Goal: Find specific page/section: Find specific page/section

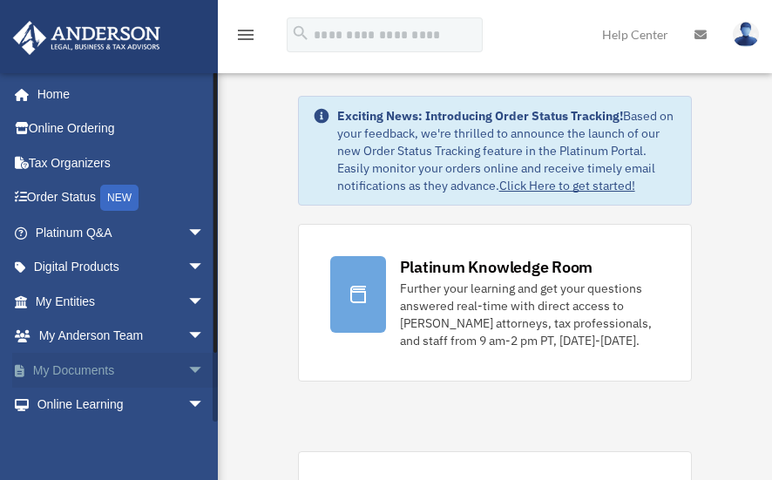
click at [104, 377] on link "My Documents arrow_drop_down" at bounding box center [121, 370] width 219 height 35
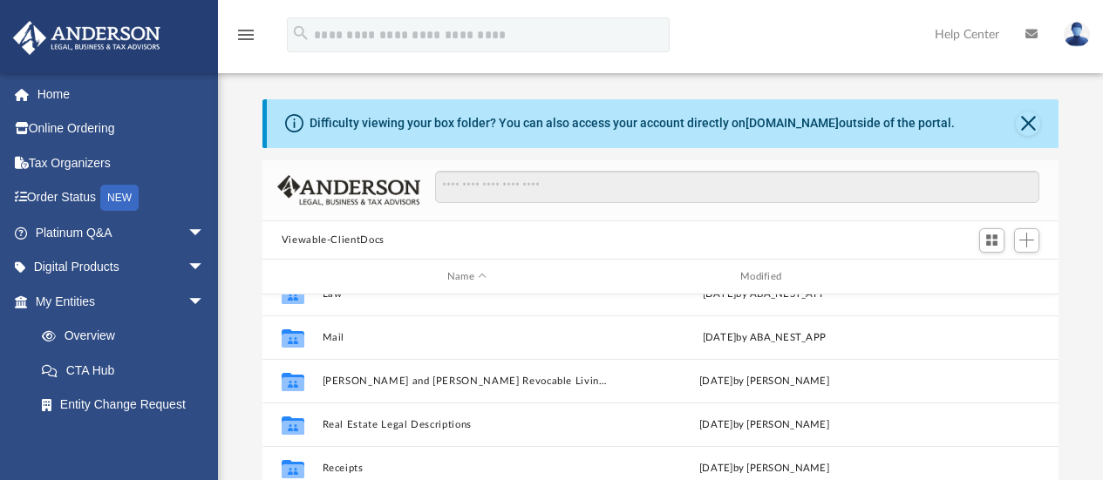
scroll to position [206, 0]
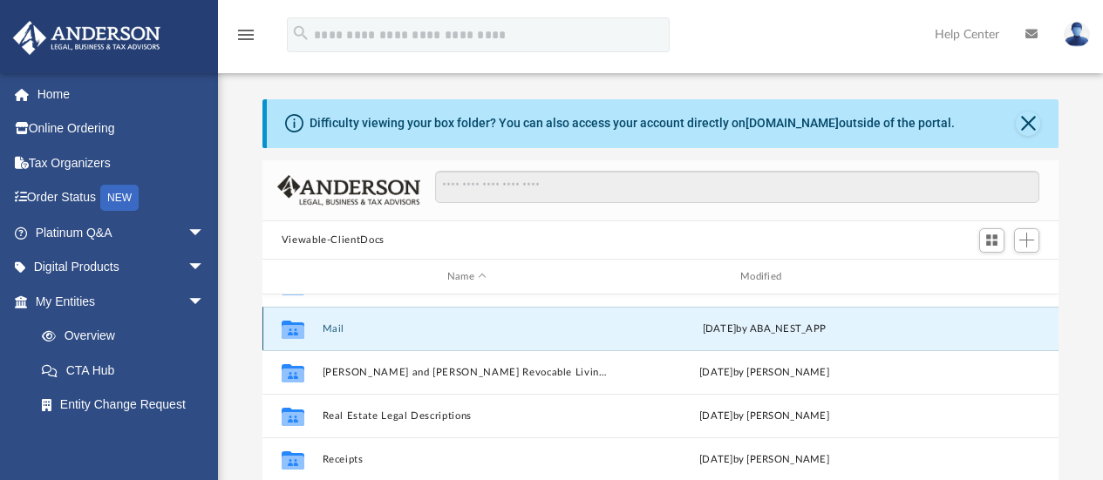
click at [329, 326] on button "Mail" at bounding box center [466, 328] width 289 height 11
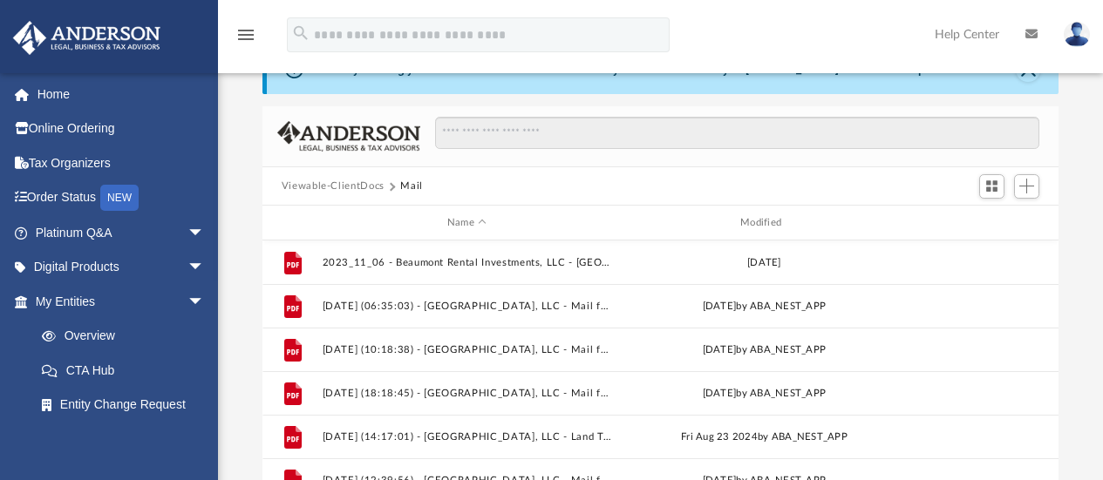
scroll to position [27, 0]
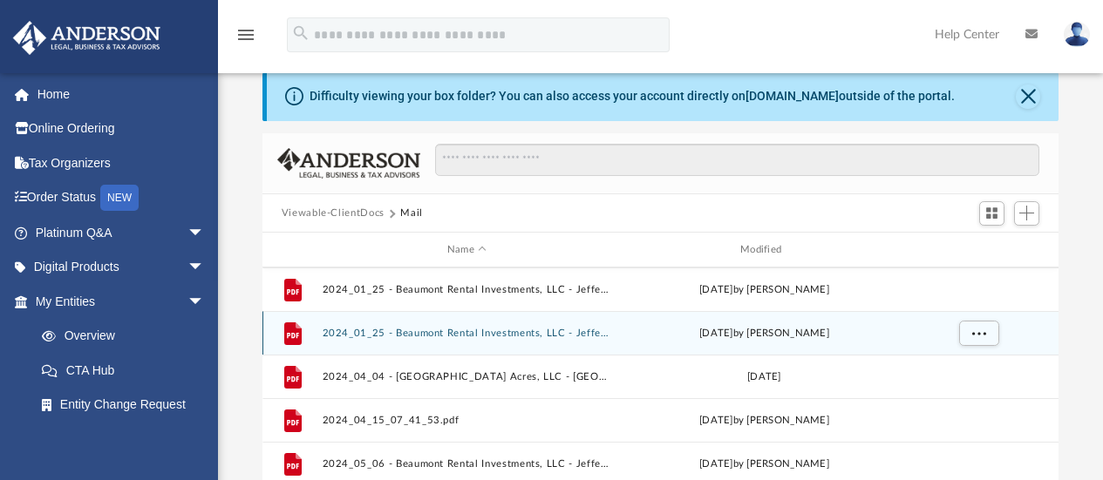
drag, startPoint x: 879, startPoint y: 347, endPoint x: 877, endPoint y: 336, distance: 11.5
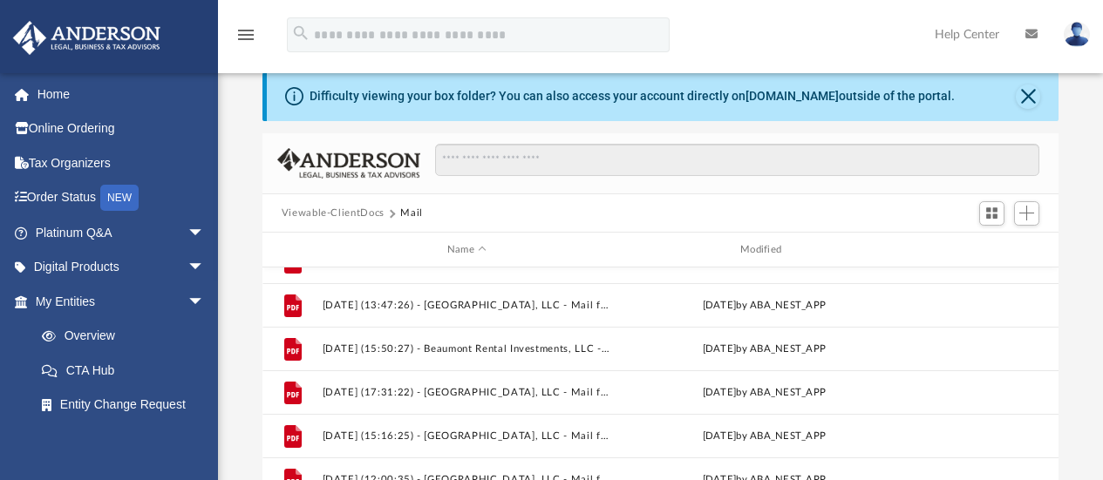
scroll to position [1034, 0]
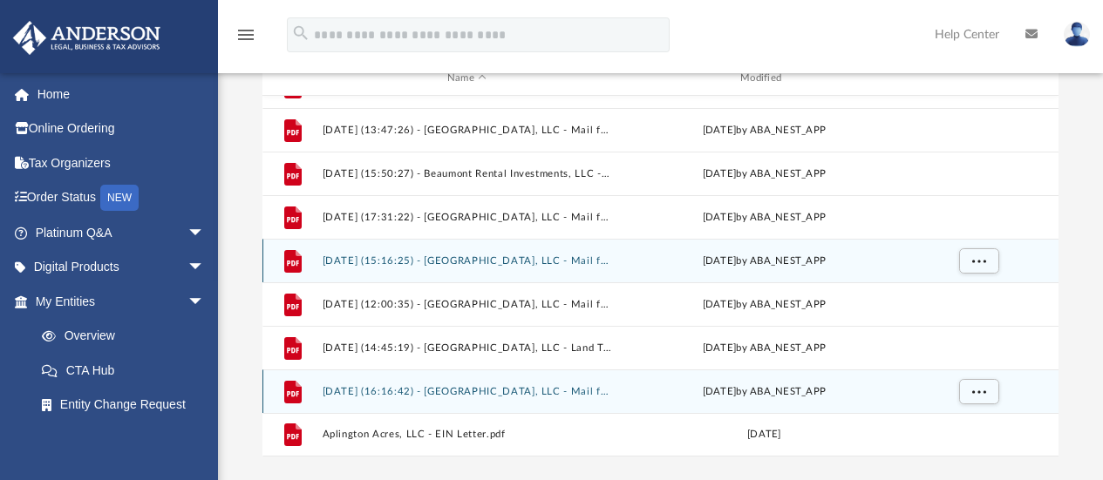
drag, startPoint x: 848, startPoint y: 421, endPoint x: 601, endPoint y: 396, distance: 247.9
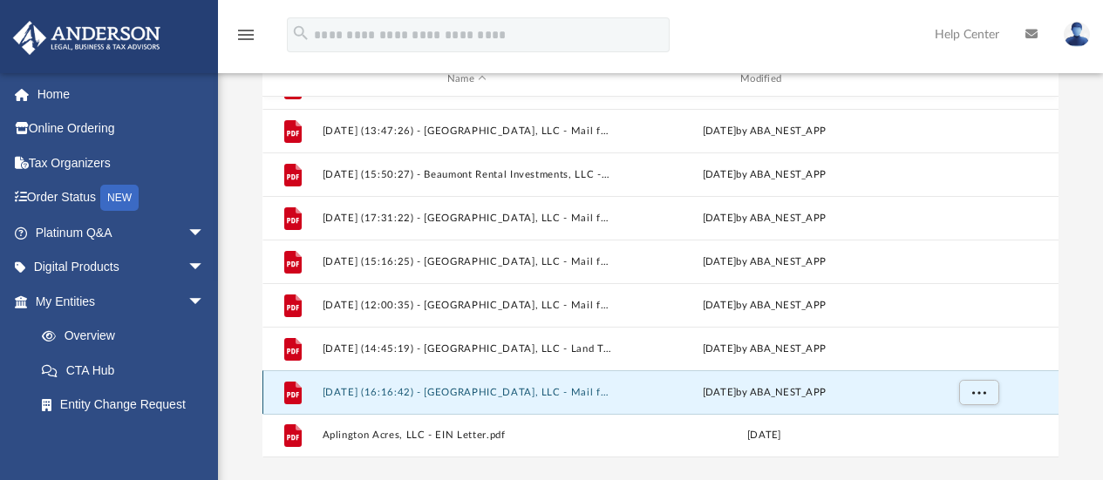
click at [585, 396] on button "2025.08.11 (16:16:42) - Aplington Acres, LLC - Mail from Lincoln Savings Bank.p…" at bounding box center [466, 392] width 289 height 11
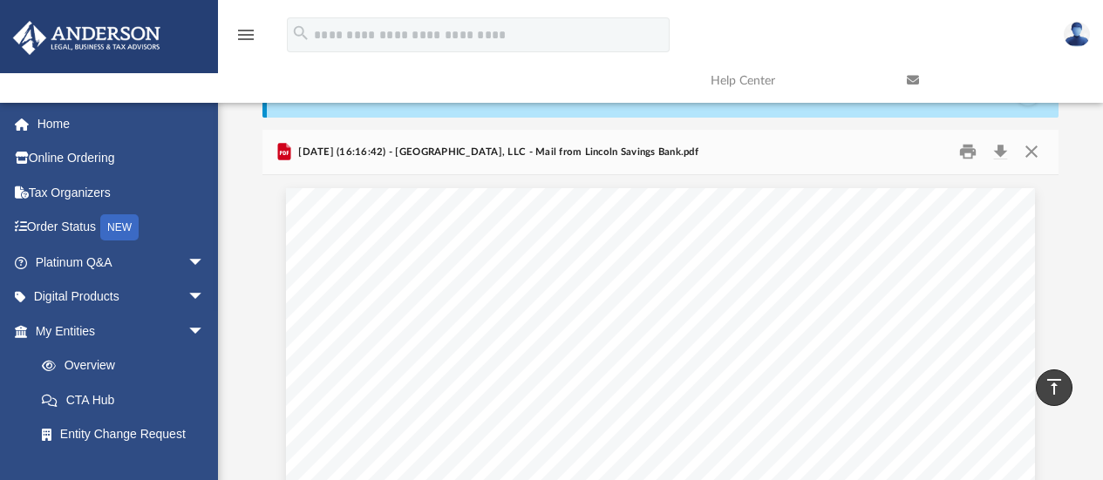
scroll to position [0, 0]
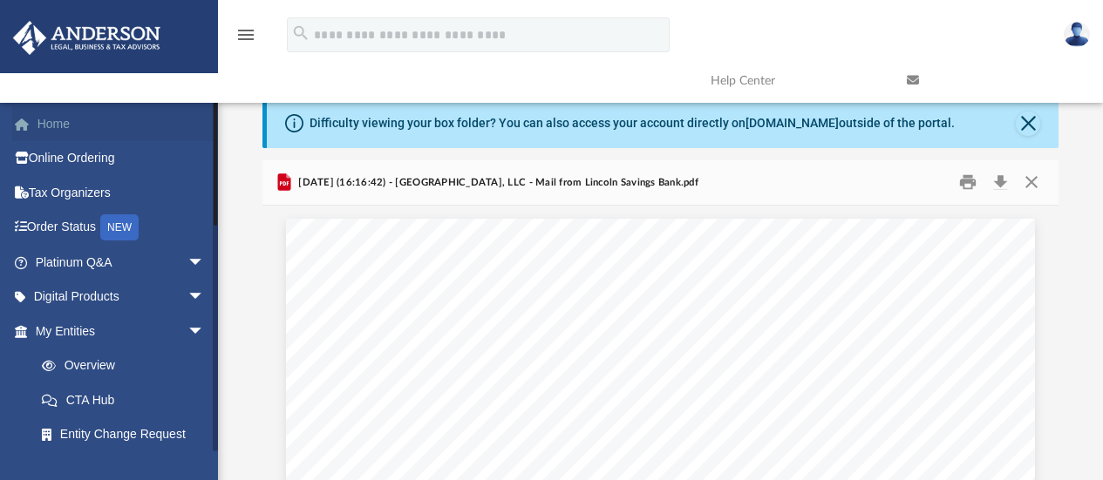
click at [54, 126] on link "Home" at bounding box center [121, 123] width 219 height 35
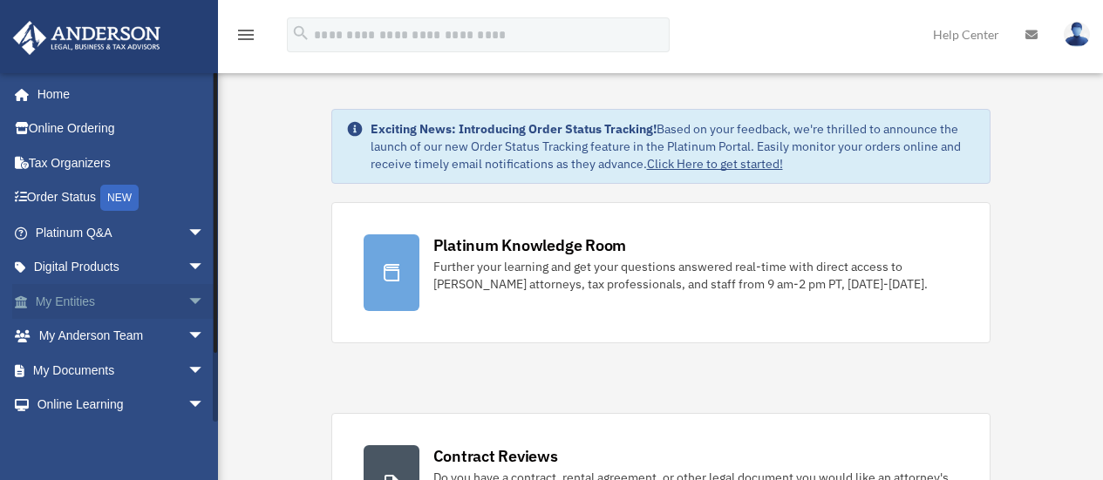
click at [75, 302] on link "My Entities arrow_drop_down" at bounding box center [121, 301] width 219 height 35
click at [187, 302] on span "arrow_drop_down" at bounding box center [204, 302] width 35 height 36
click at [187, 301] on span "arrow_drop_up" at bounding box center [204, 302] width 35 height 36
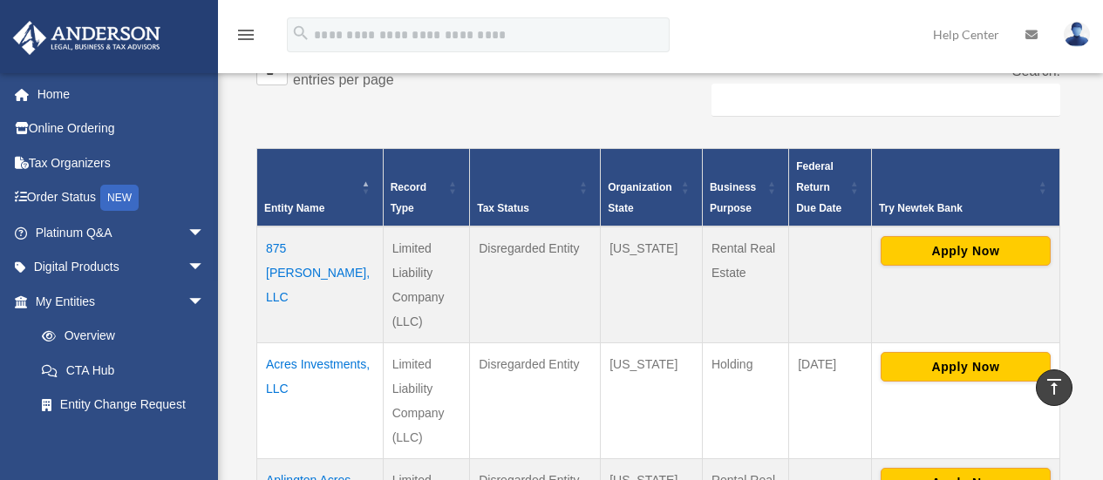
scroll to position [293, 0]
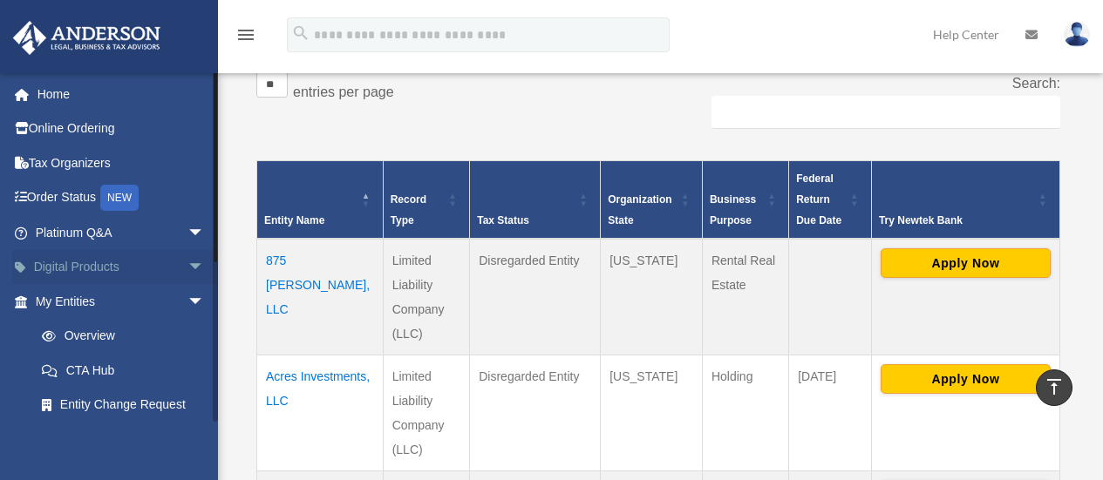
click at [67, 267] on link "Digital Products arrow_drop_down" at bounding box center [121, 267] width 219 height 35
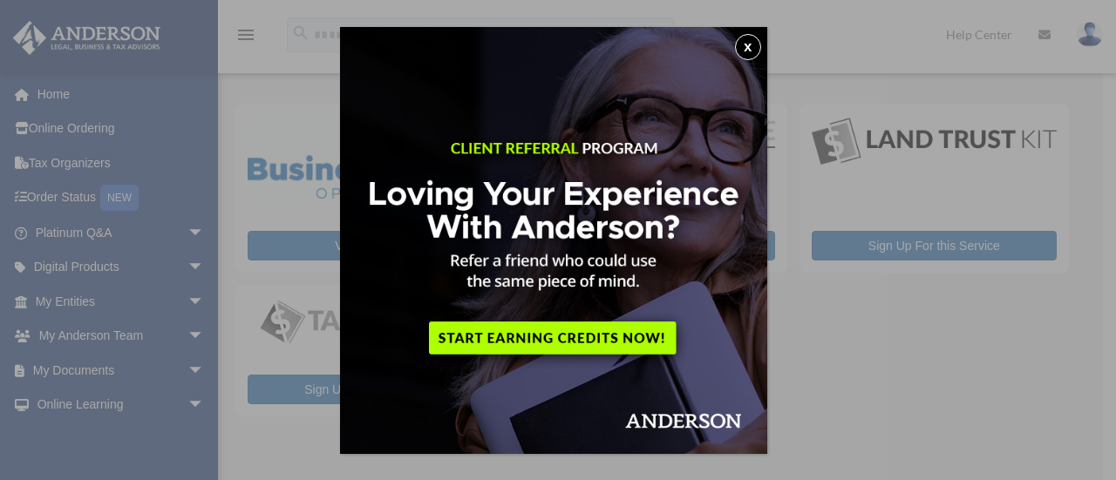
click at [751, 46] on button "x" at bounding box center [748, 47] width 26 height 26
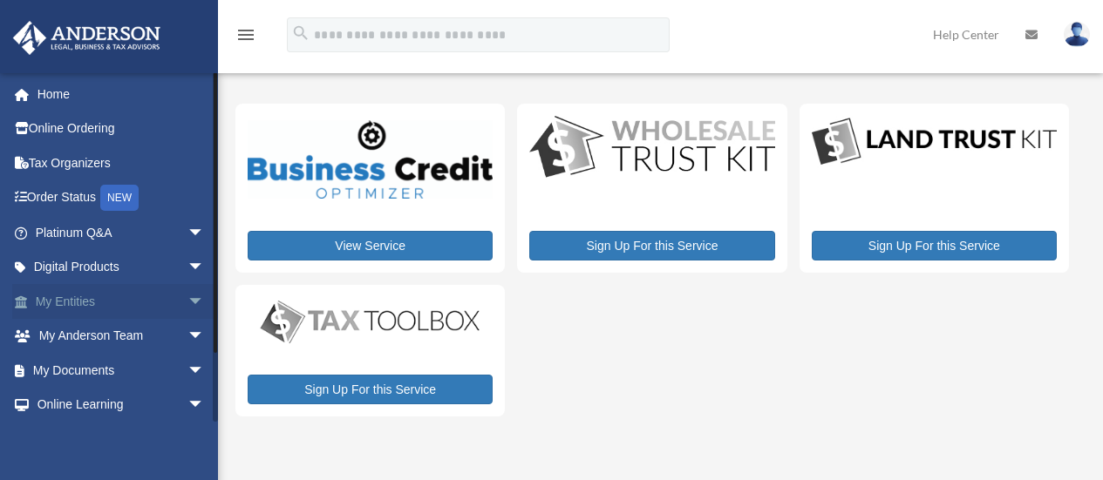
click at [84, 302] on link "My Entities arrow_drop_down" at bounding box center [121, 301] width 219 height 35
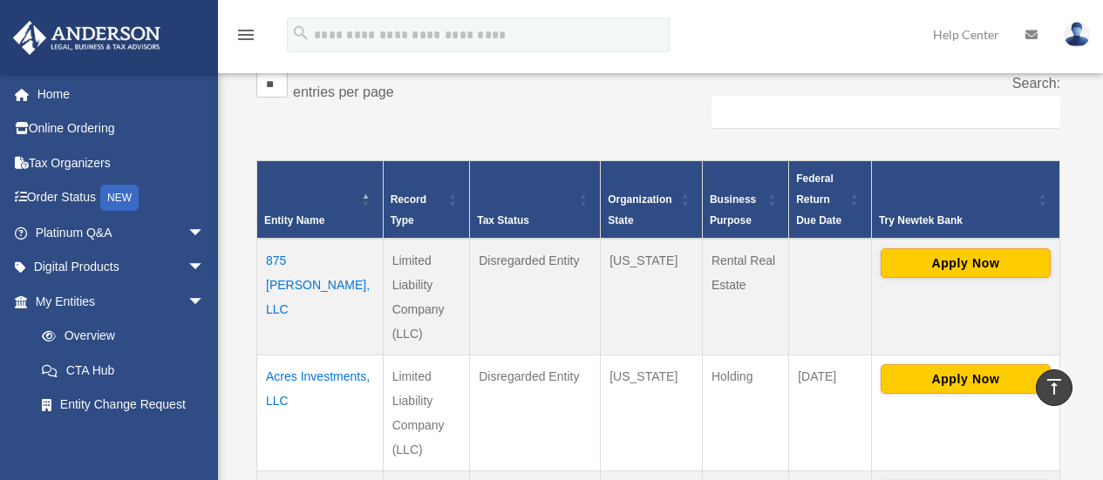
scroll to position [263, 0]
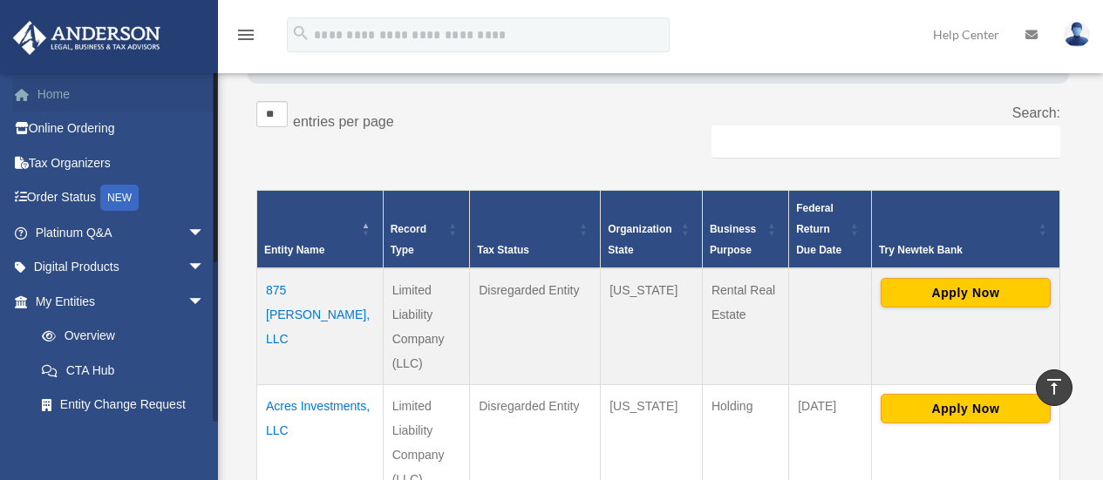
click at [60, 102] on link "Home" at bounding box center [121, 94] width 219 height 35
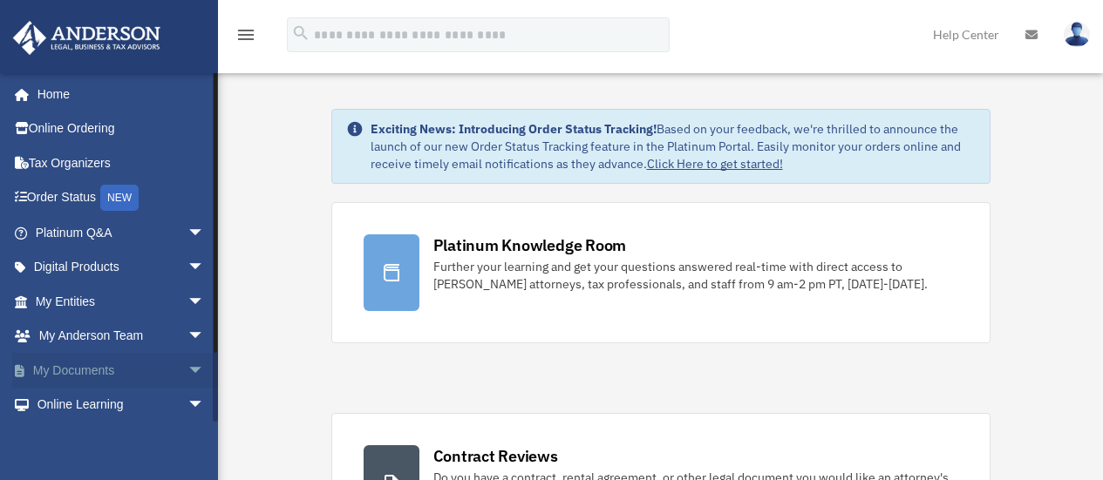
click at [70, 369] on link "My Documents arrow_drop_down" at bounding box center [121, 370] width 219 height 35
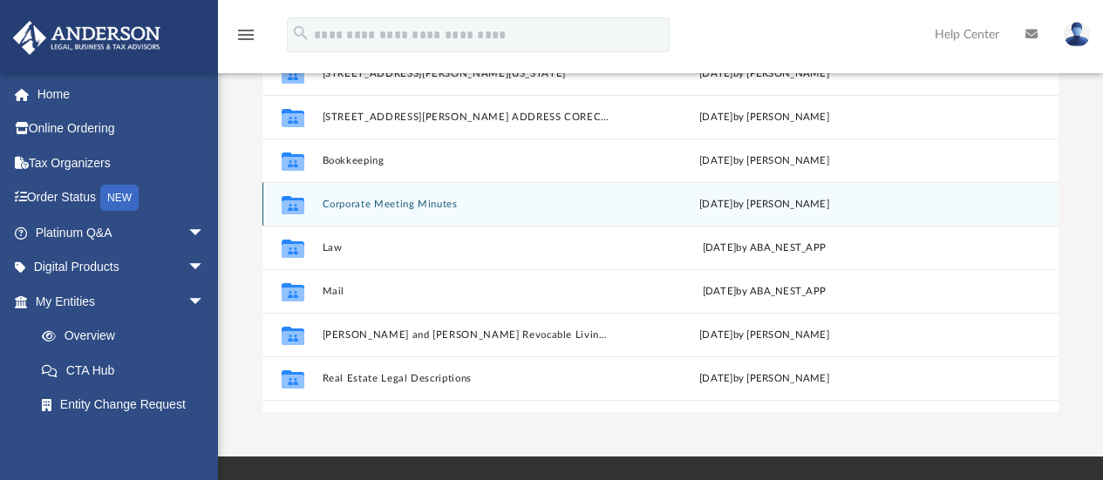
scroll to position [248, 0]
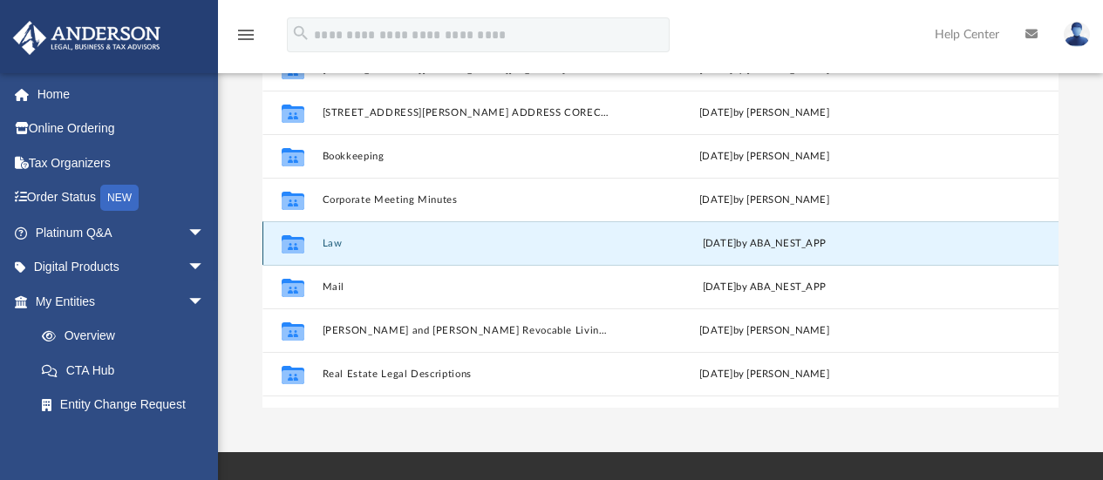
click at [332, 243] on button "Law" at bounding box center [466, 243] width 289 height 11
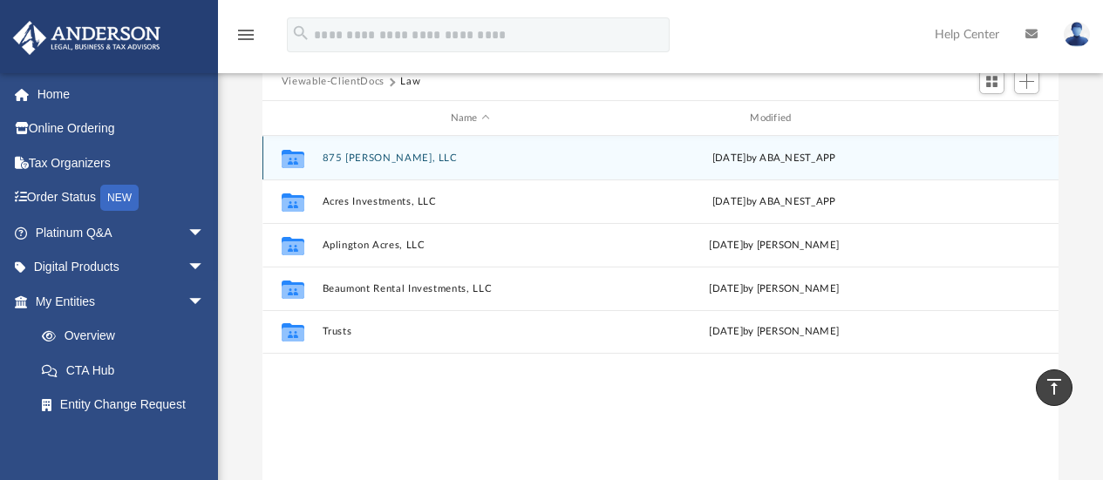
scroll to position [158, 0]
click at [394, 161] on button "875 [PERSON_NAME], LLC" at bounding box center [470, 158] width 296 height 11
